Goal: Register for event/course

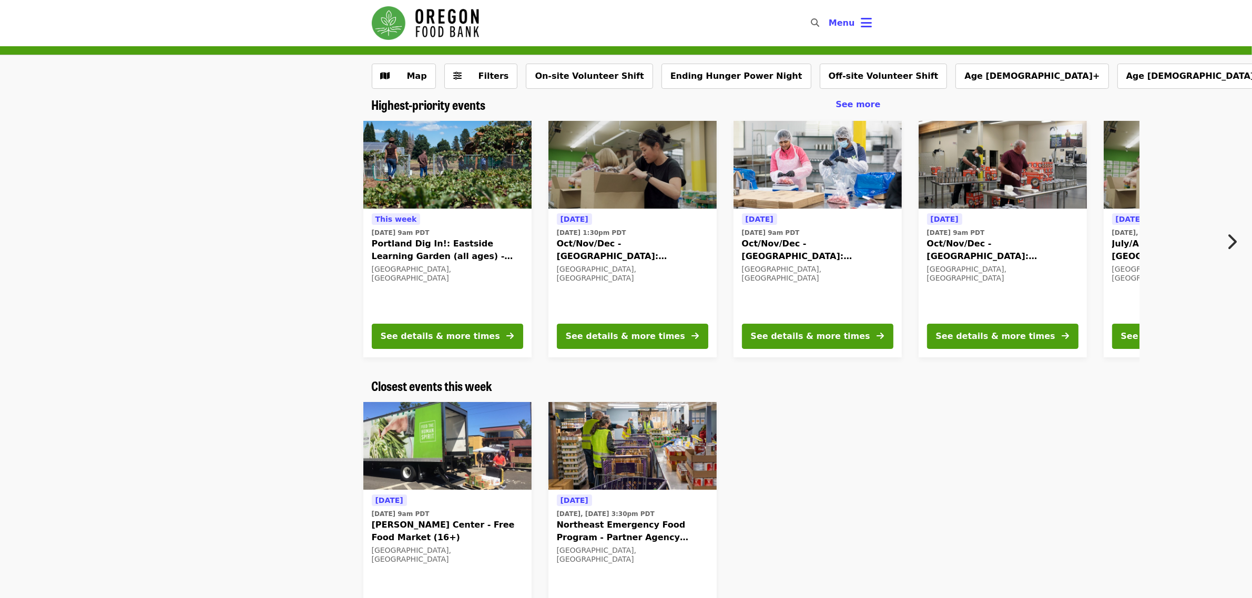
drag, startPoint x: 0, startPoint y: 0, endPoint x: 477, endPoint y: 35, distance: 478.2
click at [477, 35] on img "Main navigation" at bounding box center [425, 23] width 107 height 34
click at [421, 14] on img "Main navigation" at bounding box center [425, 23] width 107 height 34
click at [424, 16] on img "Main navigation" at bounding box center [425, 23] width 107 height 34
click at [727, 86] on button "Ending Hunger Power Night" at bounding box center [736, 76] width 150 height 25
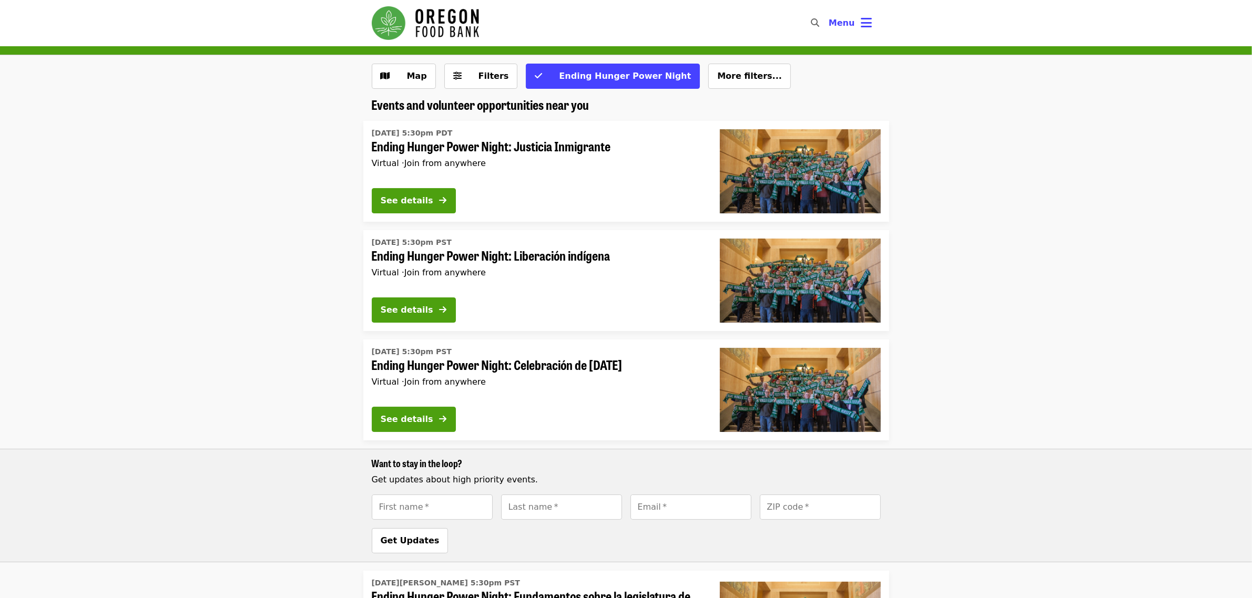
click at [461, 148] on span "Ending Hunger Power Night: Justicia Inmigrante" at bounding box center [537, 146] width 331 height 15
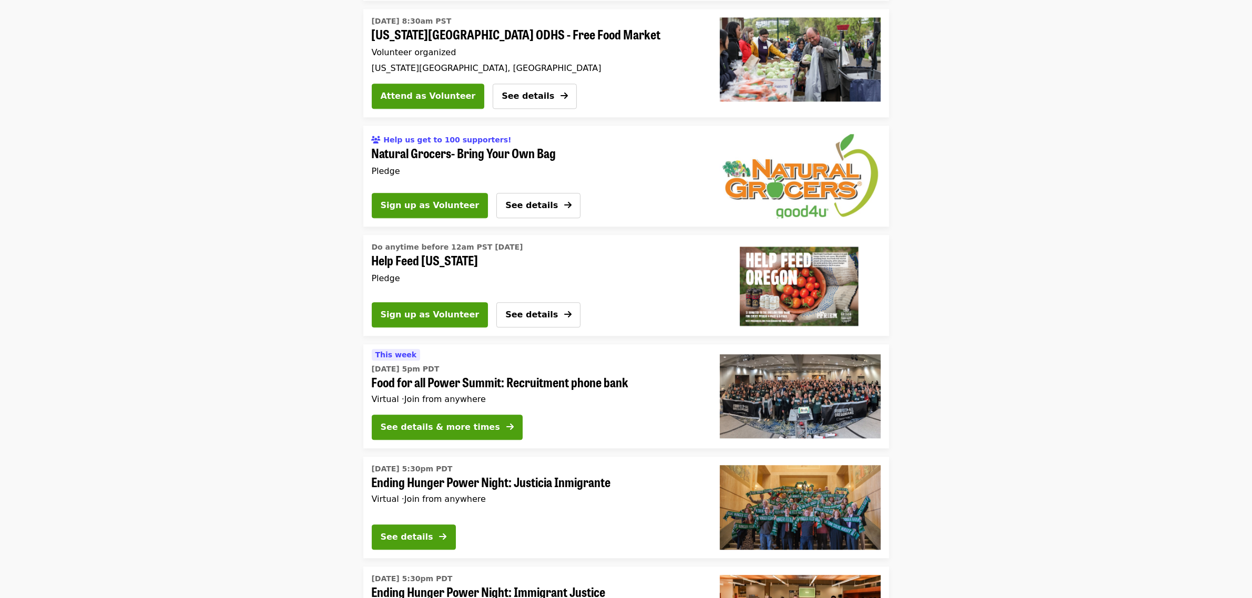
scroll to position [3155, 0]
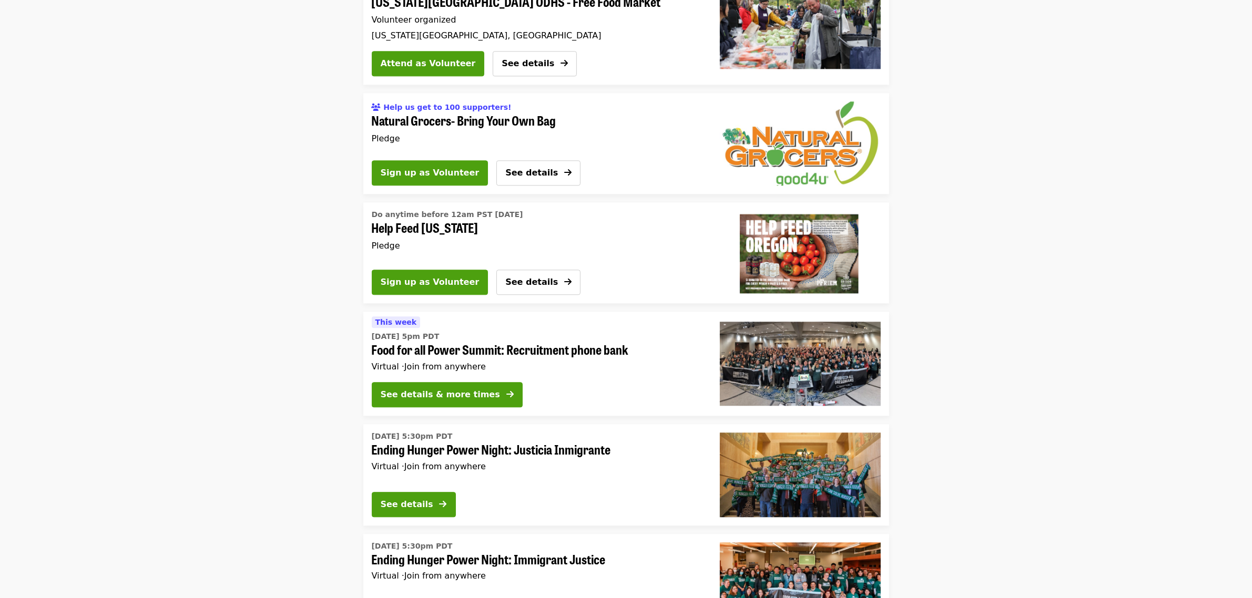
click at [803, 322] on img at bounding box center [800, 364] width 161 height 84
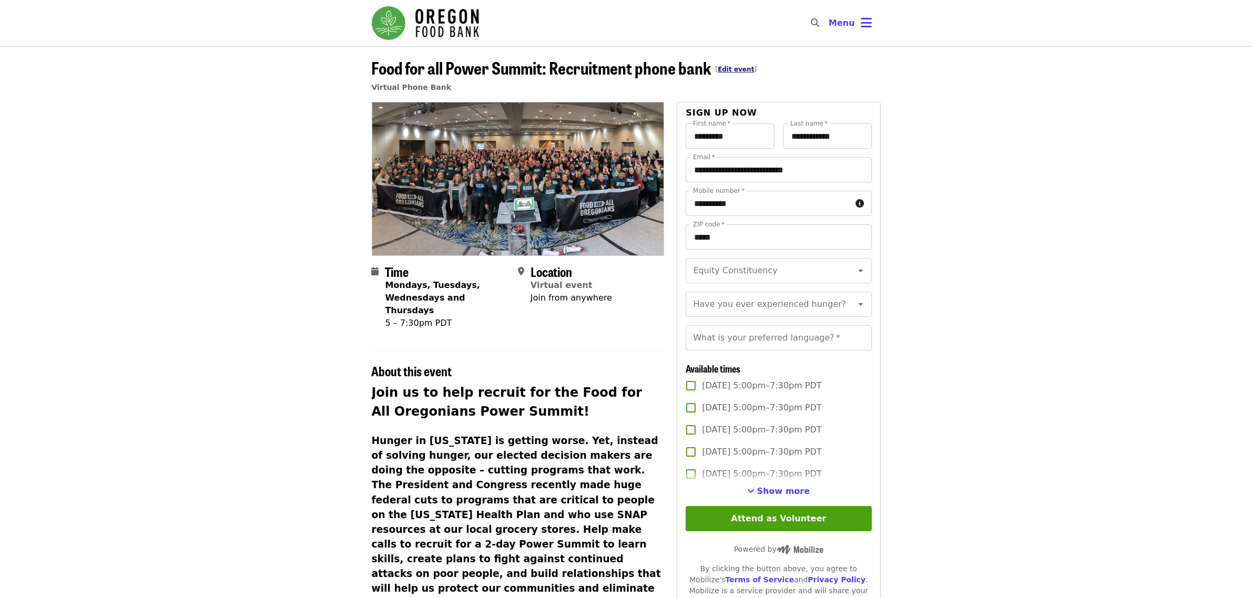
click at [733, 71] on link "Edit event" at bounding box center [736, 69] width 36 height 7
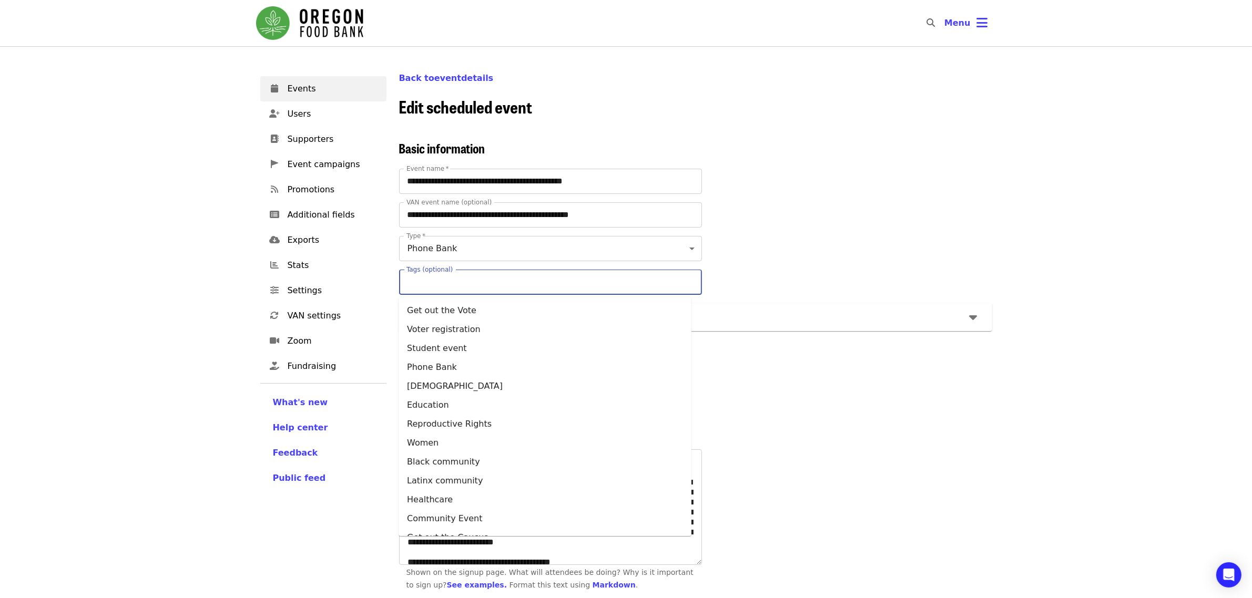
click at [523, 279] on input "Tags (optional)" at bounding box center [544, 282] width 274 height 20
type input "***"
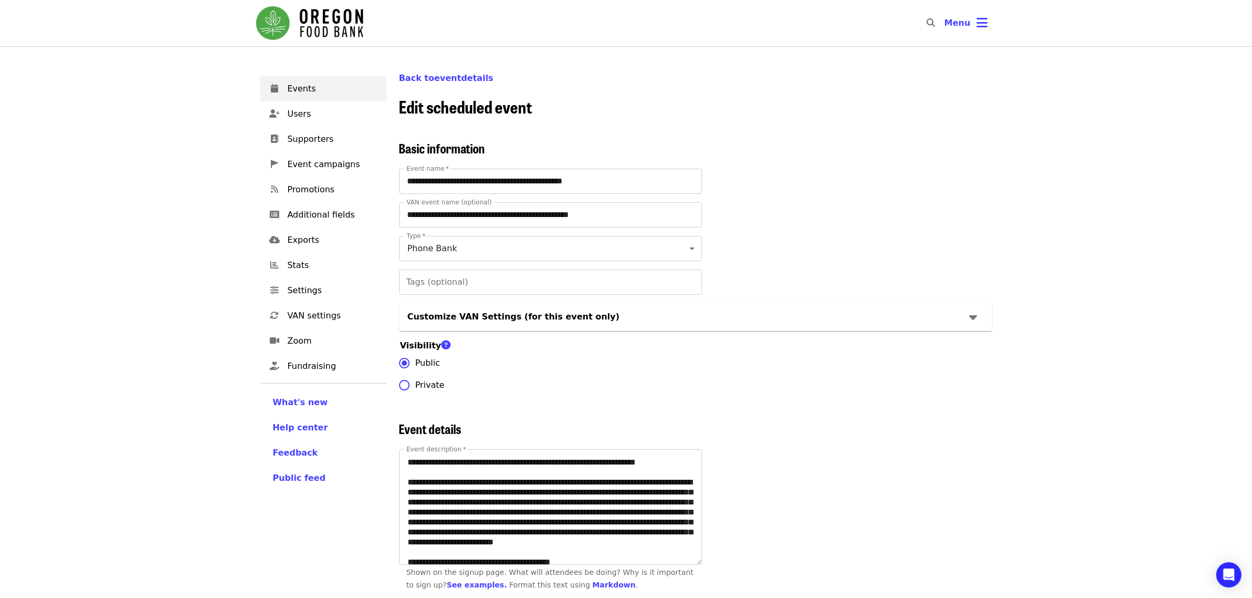
click at [847, 388] on div "**********" at bounding box center [695, 269] width 593 height 256
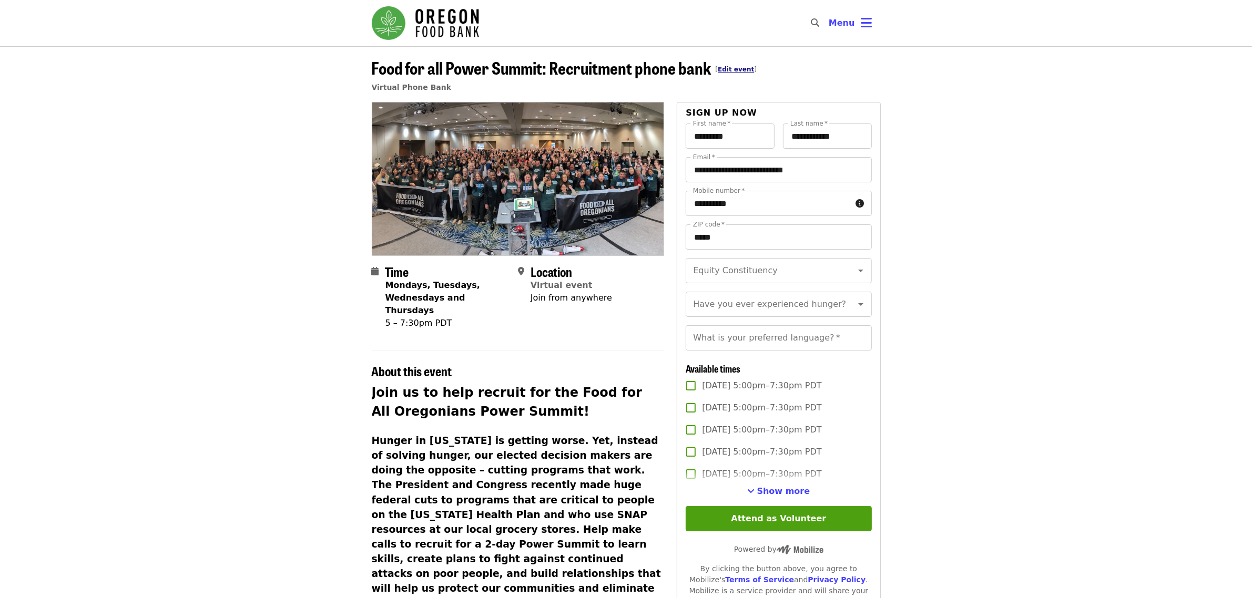
click at [727, 66] on link "Edit event" at bounding box center [736, 69] width 36 height 7
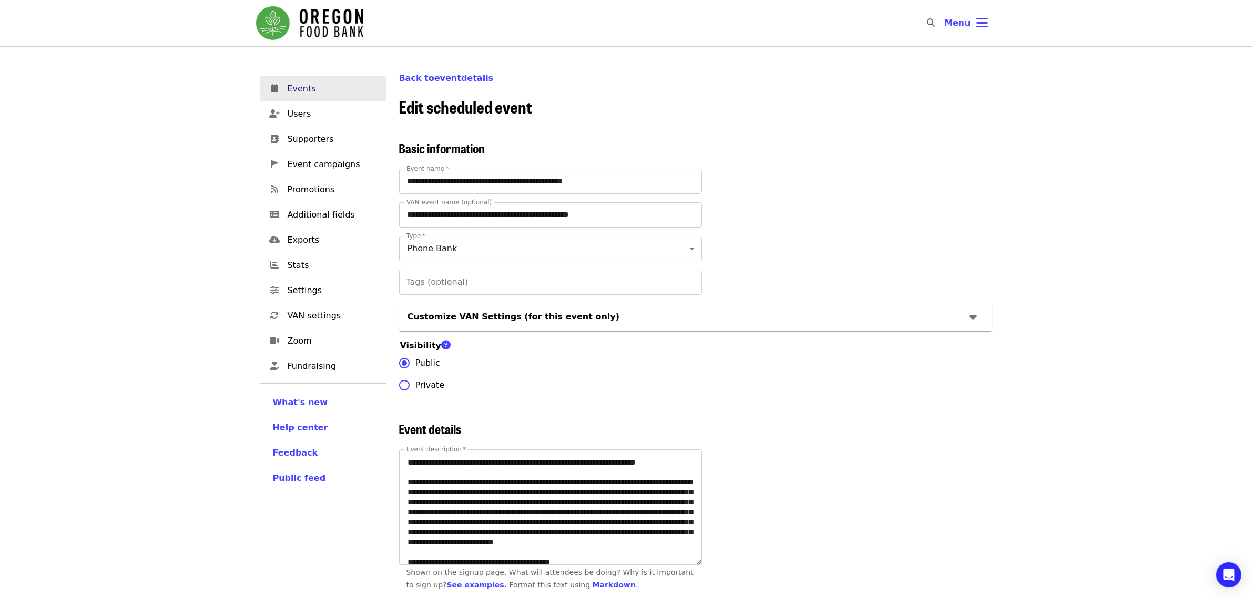
click at [292, 87] on span "Events" at bounding box center [333, 89] width 90 height 13
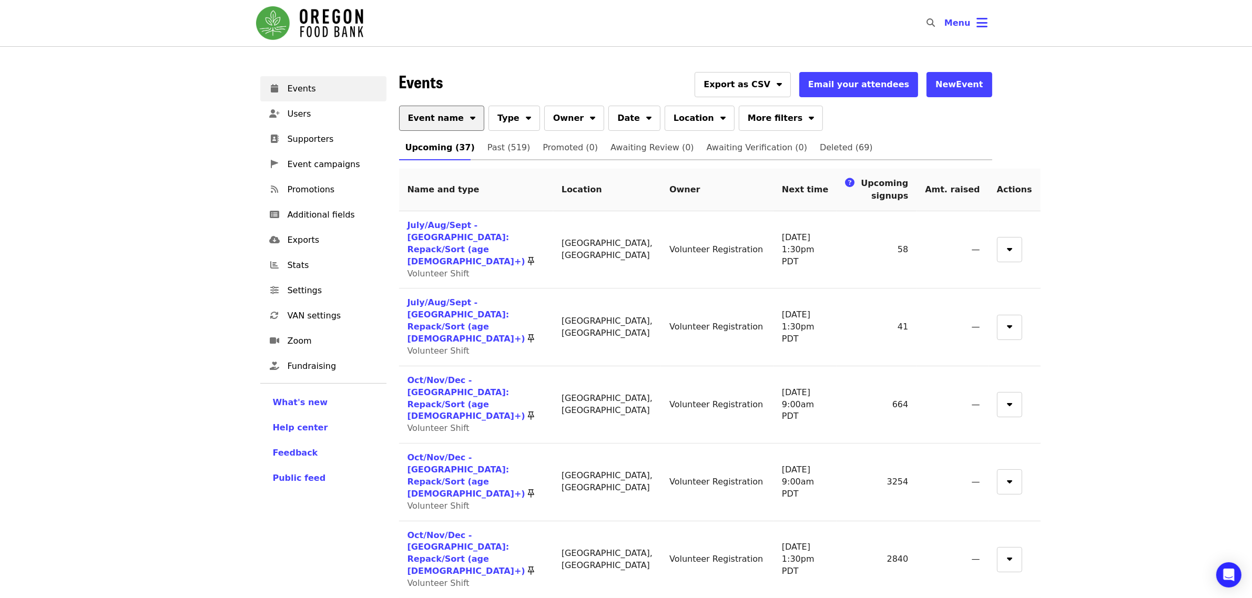
click at [450, 112] on span "Event name" at bounding box center [436, 118] width 56 height 13
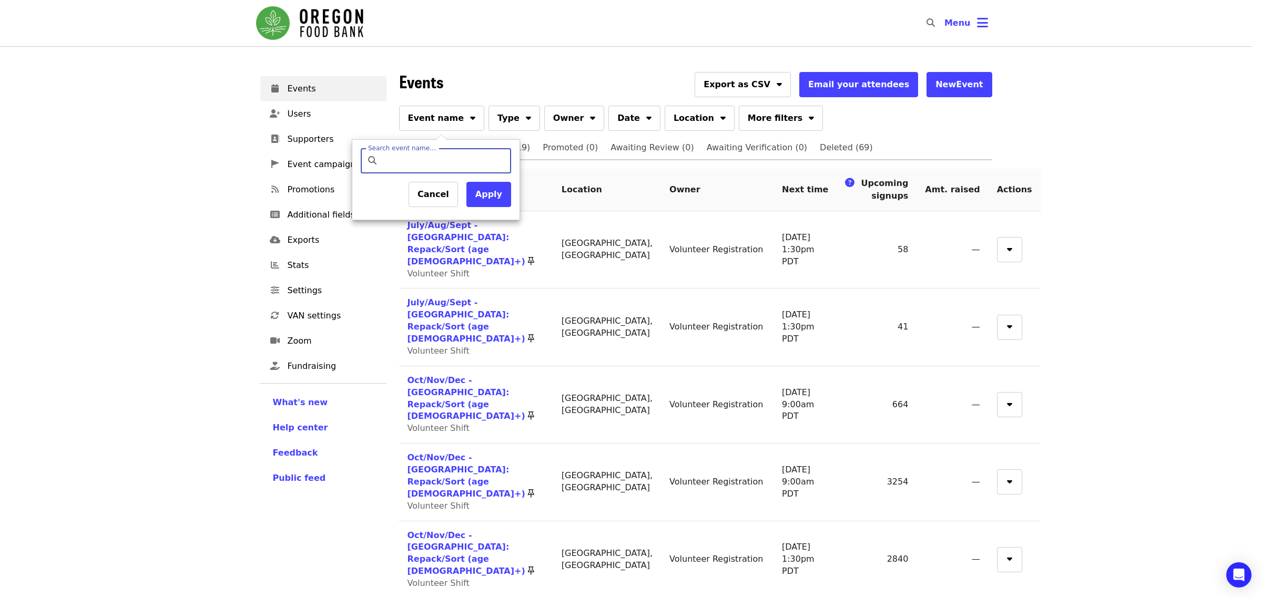
click at [514, 109] on div at bounding box center [631, 299] width 1262 height 598
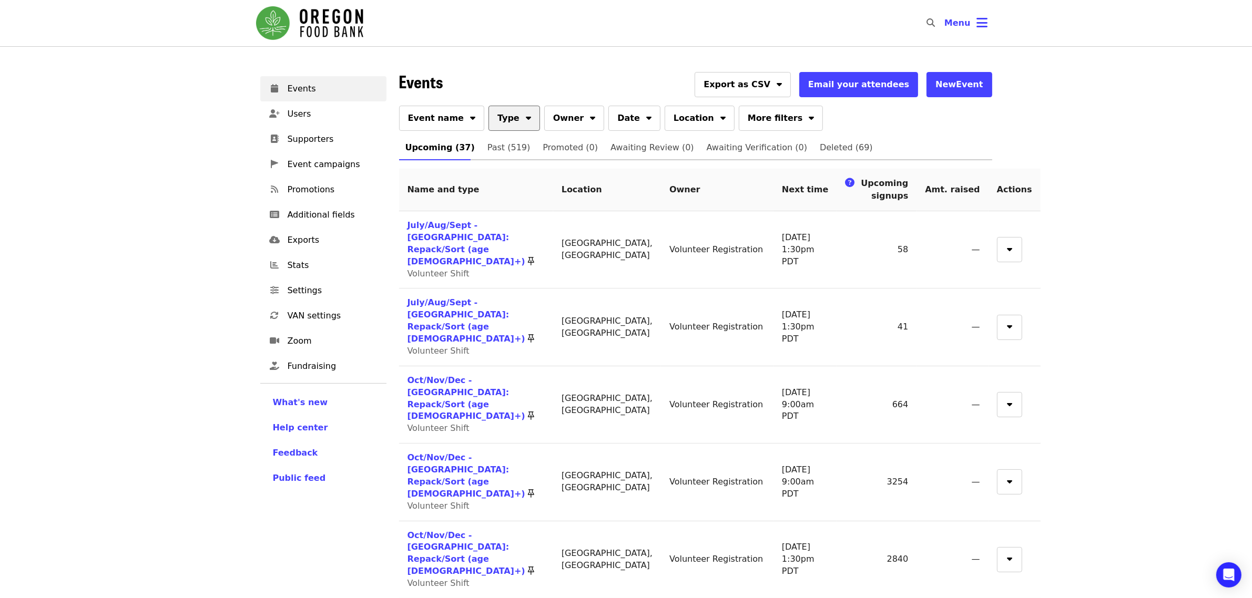
click at [518, 121] on button "Type" at bounding box center [514, 118] width 52 height 25
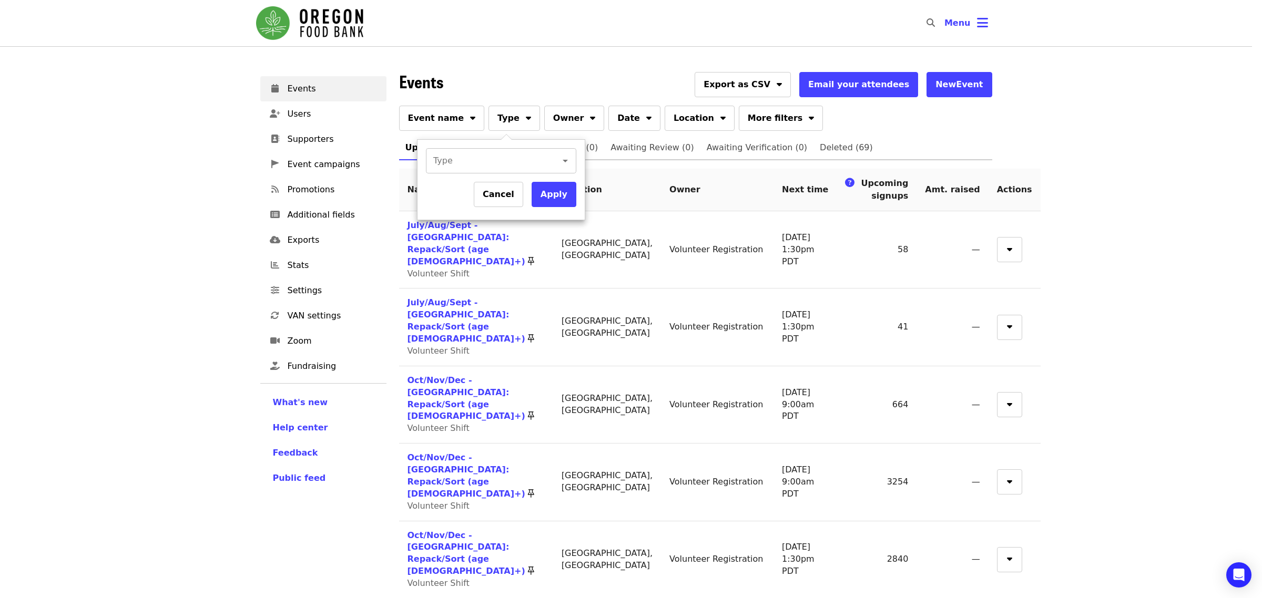
click at [504, 158] on input "Type" at bounding box center [486, 161] width 104 height 20
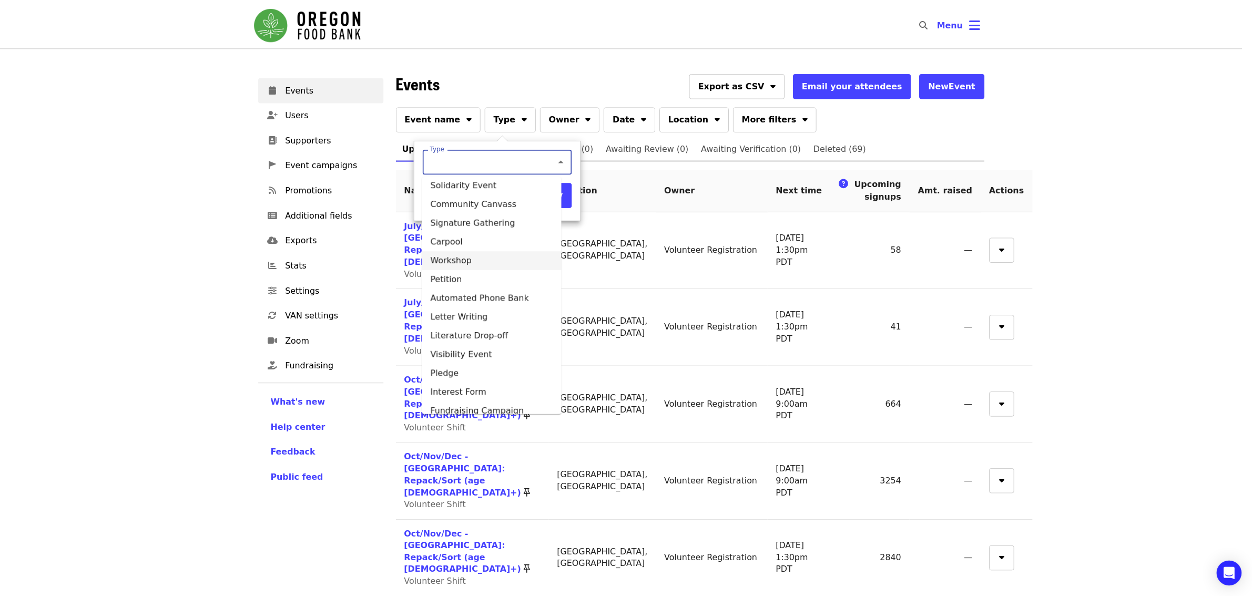
scroll to position [130, 0]
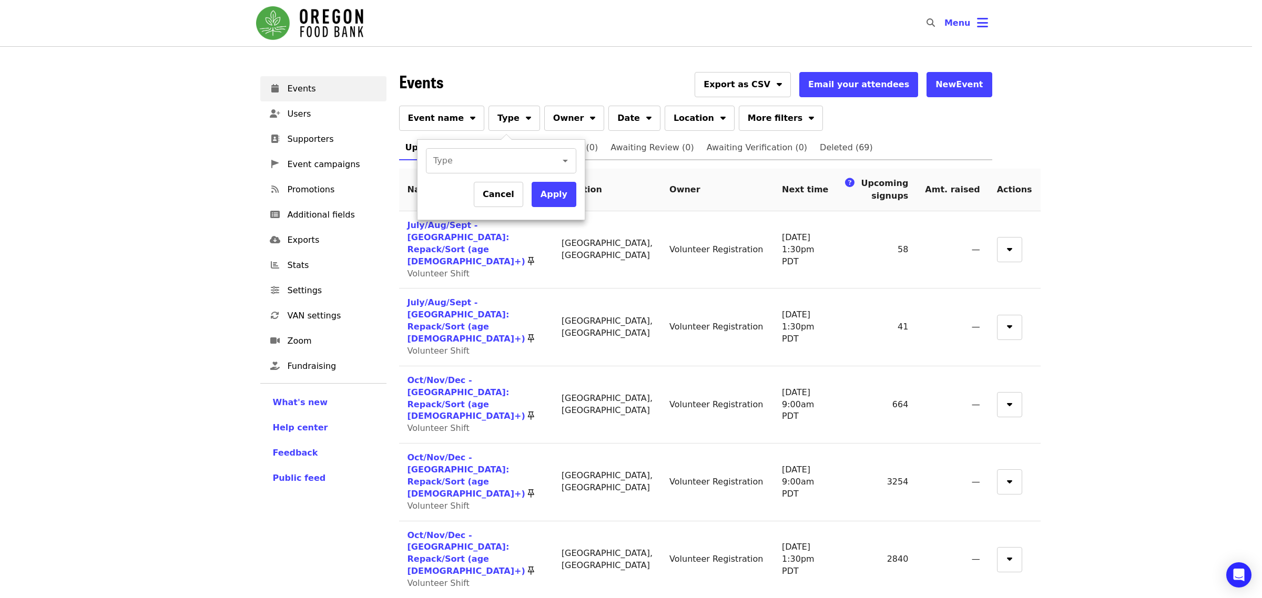
click at [610, 120] on div at bounding box center [631, 299] width 1262 height 598
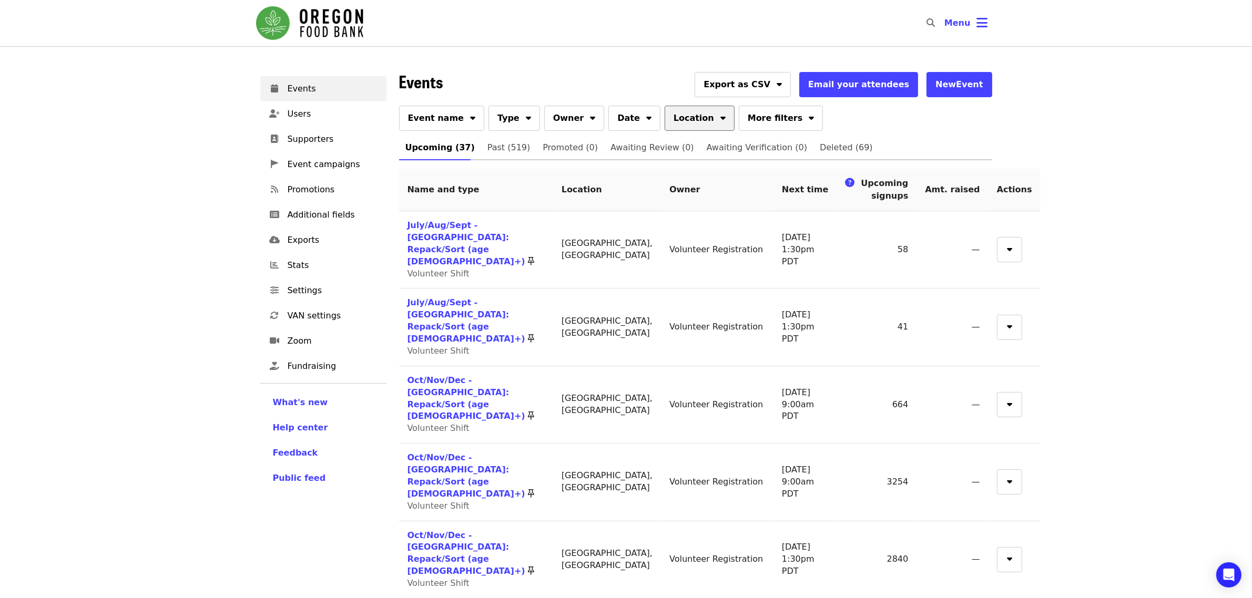
click at [674, 115] on span "Location" at bounding box center [694, 118] width 40 height 13
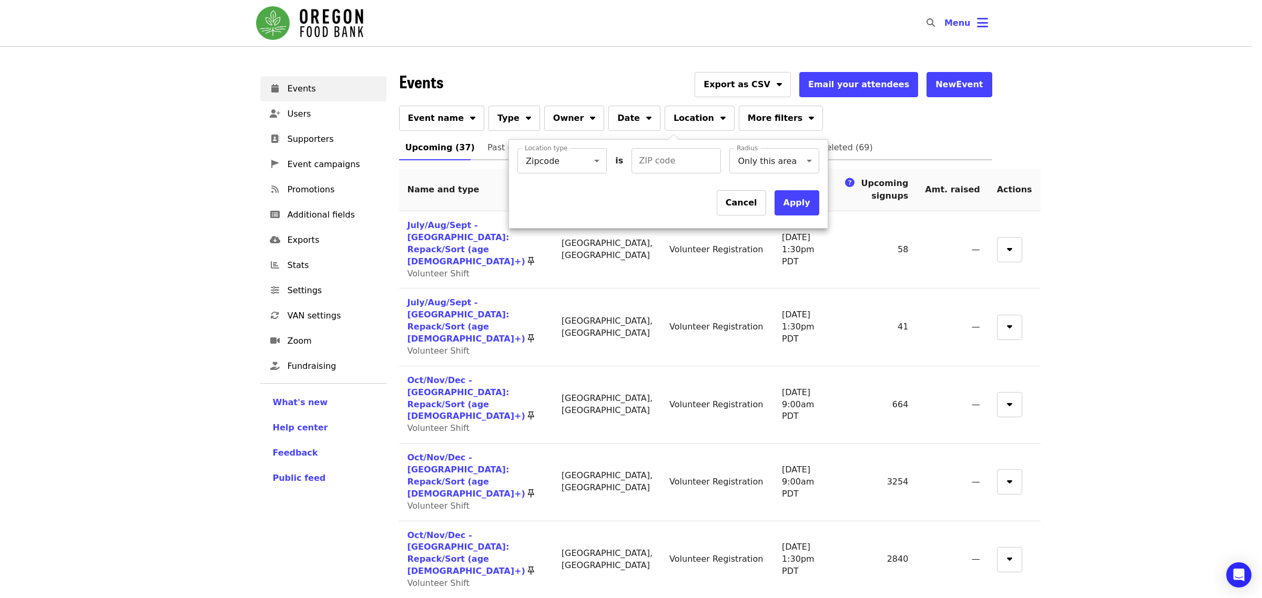
click at [763, 127] on div at bounding box center [631, 299] width 1262 height 598
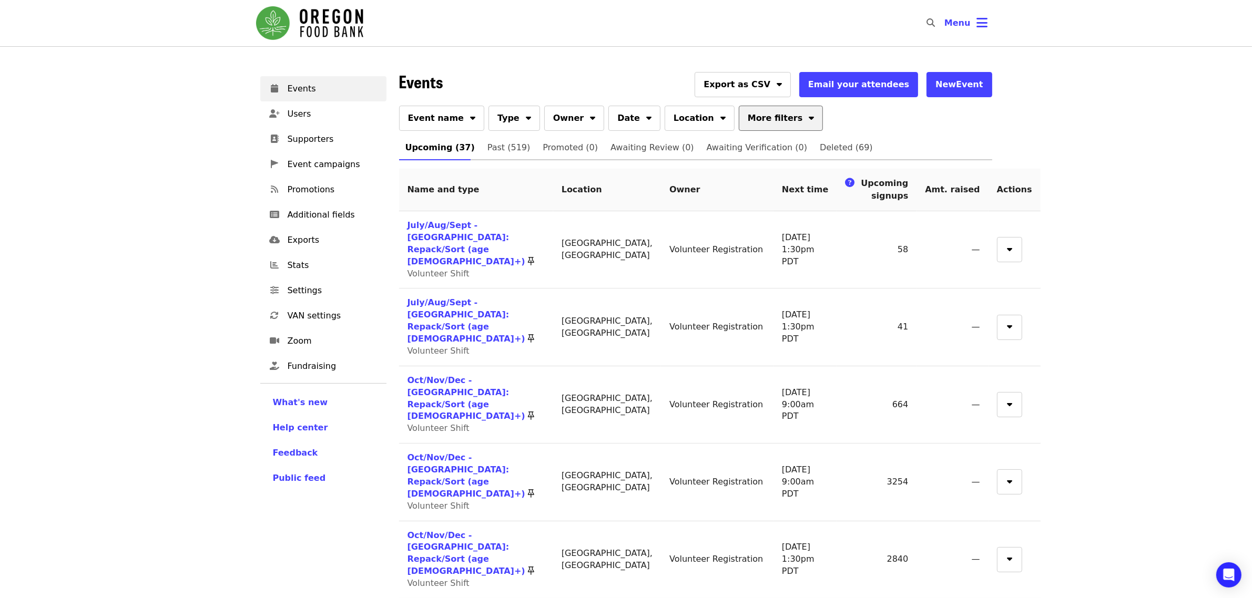
click at [742, 125] on button "More filters" at bounding box center [781, 118] width 84 height 25
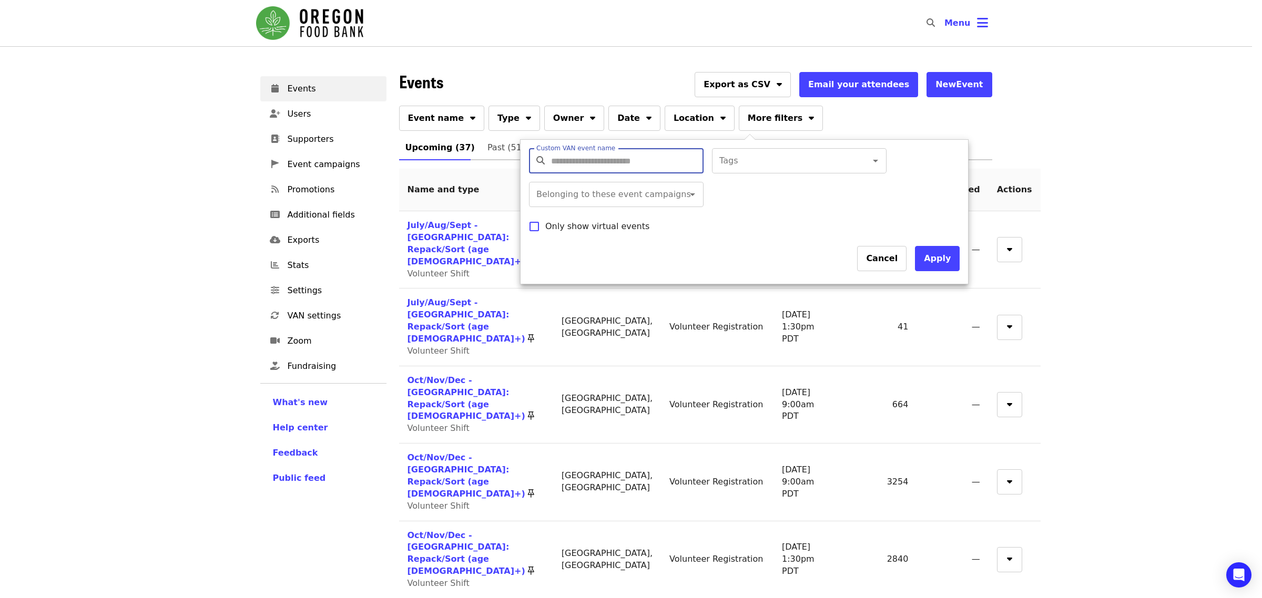
click at [639, 159] on input "Custom VAN event name" at bounding box center [625, 160] width 148 height 25
type input "******"
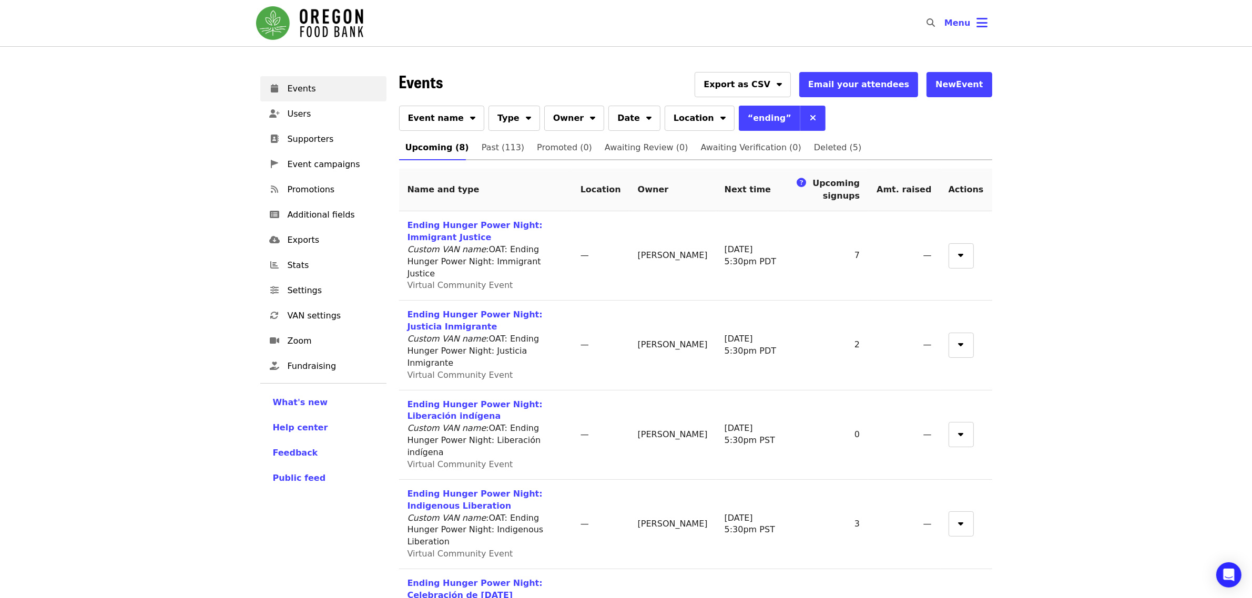
click at [344, 18] on img "Main navigation" at bounding box center [309, 23] width 107 height 34
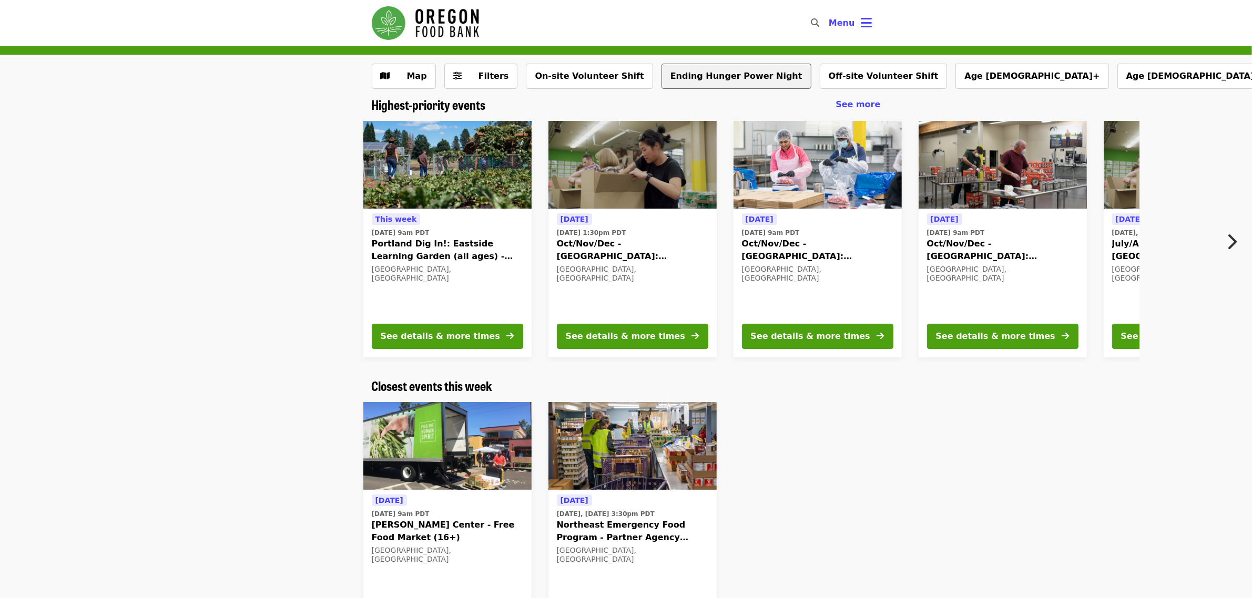
click at [679, 79] on button "Ending Hunger Power Night" at bounding box center [736, 76] width 150 height 25
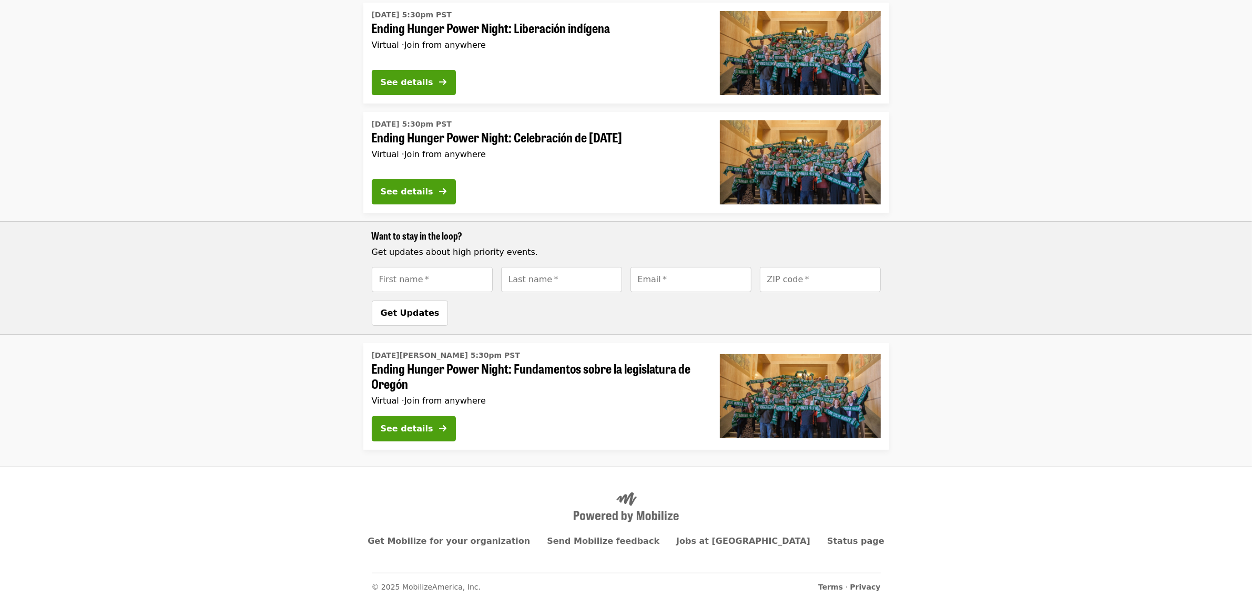
scroll to position [231, 0]
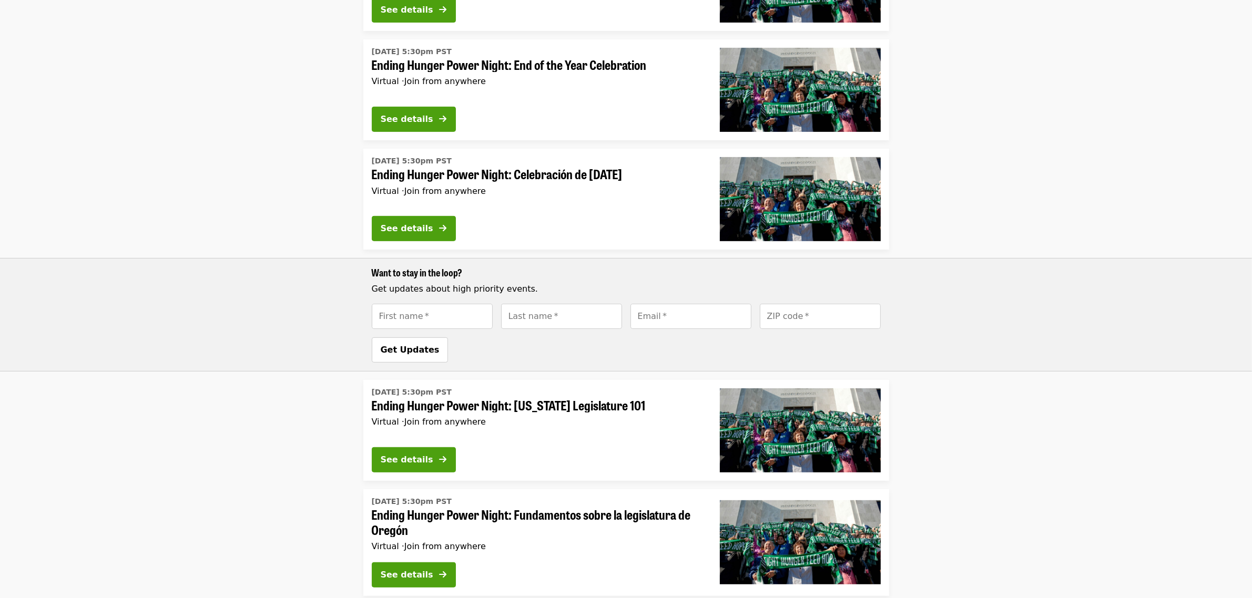
scroll to position [274, 0]
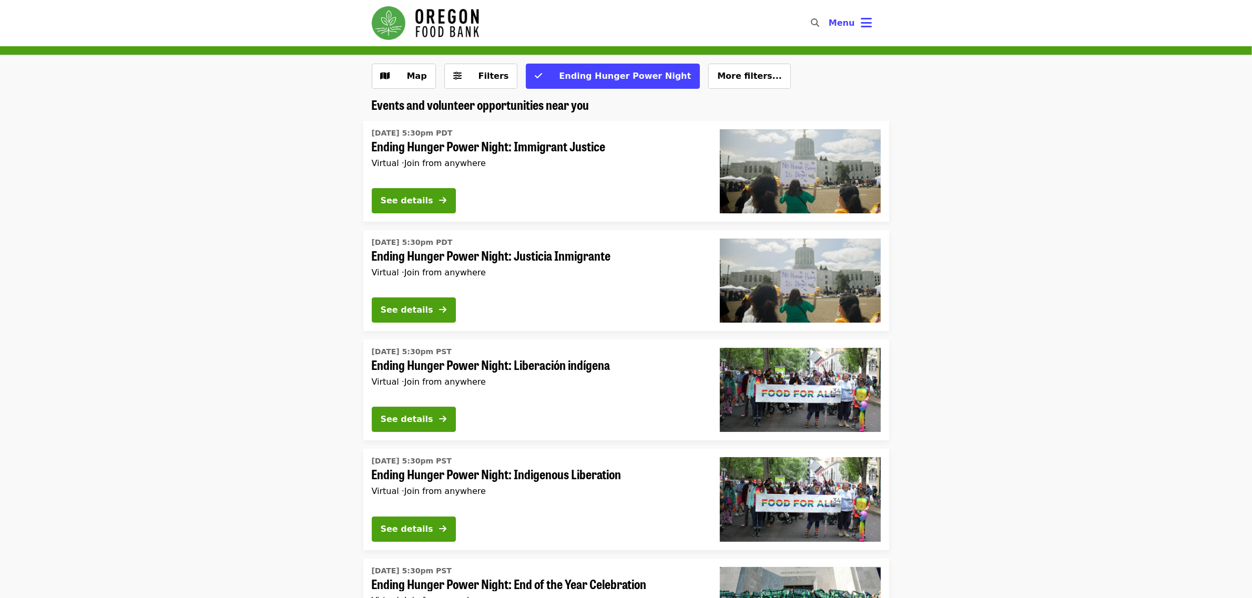
click at [1047, 204] on li "[DATE] 5:30pm PDT Ending Hunger Power Night: Immigrant Justice Virtual · Join f…" at bounding box center [626, 171] width 1252 height 101
click at [590, 79] on span "Ending Hunger Power Night" at bounding box center [625, 76] width 132 height 10
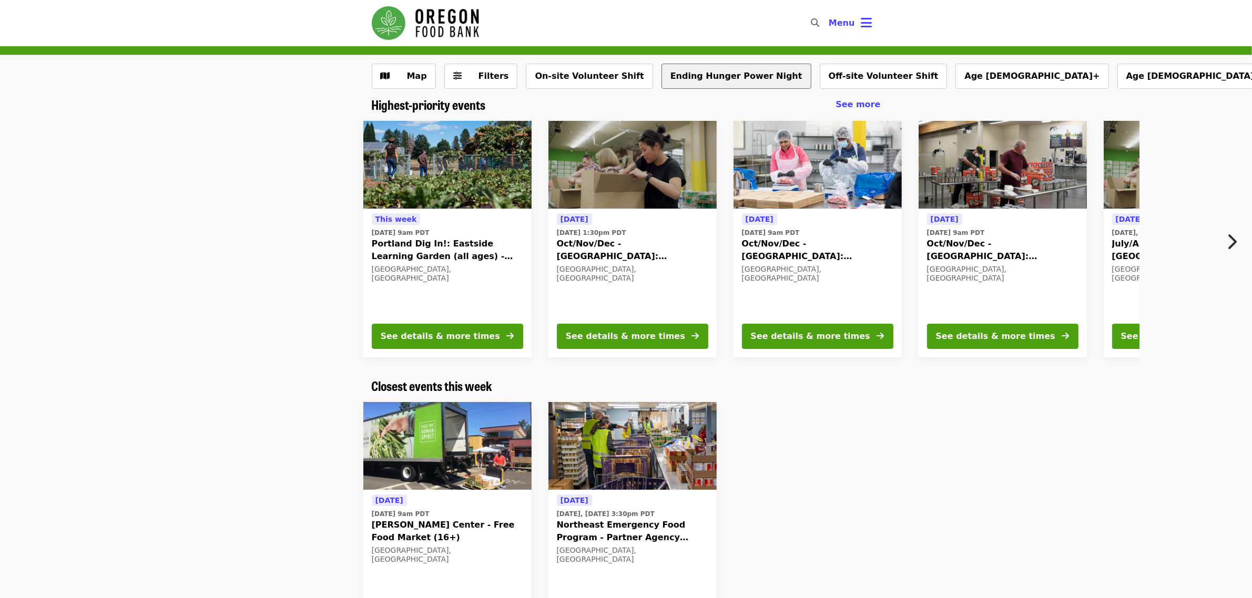
click at [687, 78] on button "Ending Hunger Power Night" at bounding box center [736, 76] width 150 height 25
